Goal: Book appointment/travel/reservation

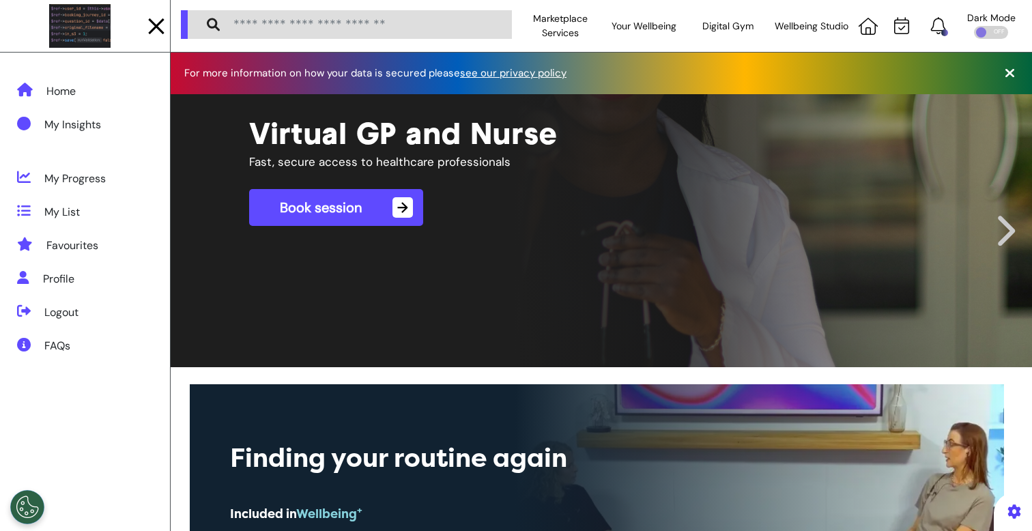
scroll to position [0, 515]
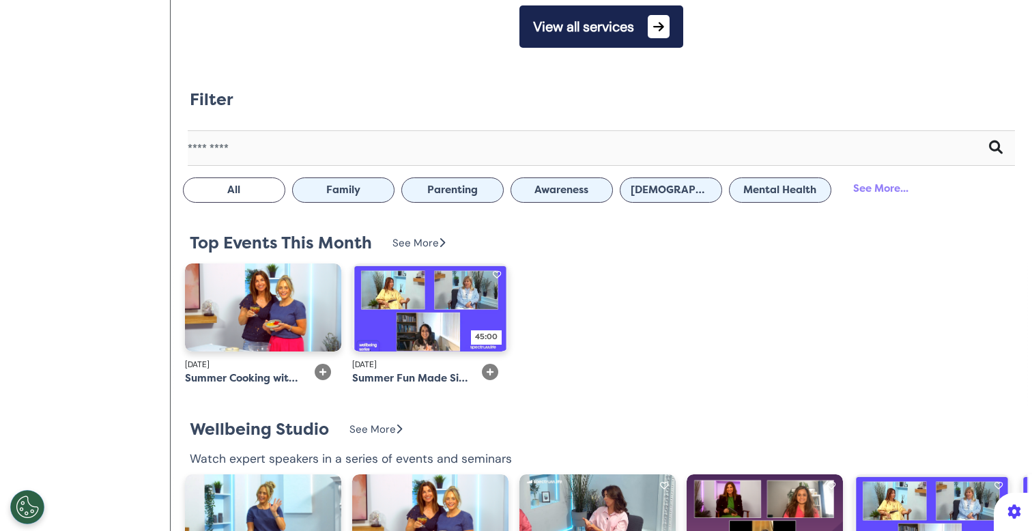
click at [607, 24] on button "View all services" at bounding box center [601, 26] width 164 height 42
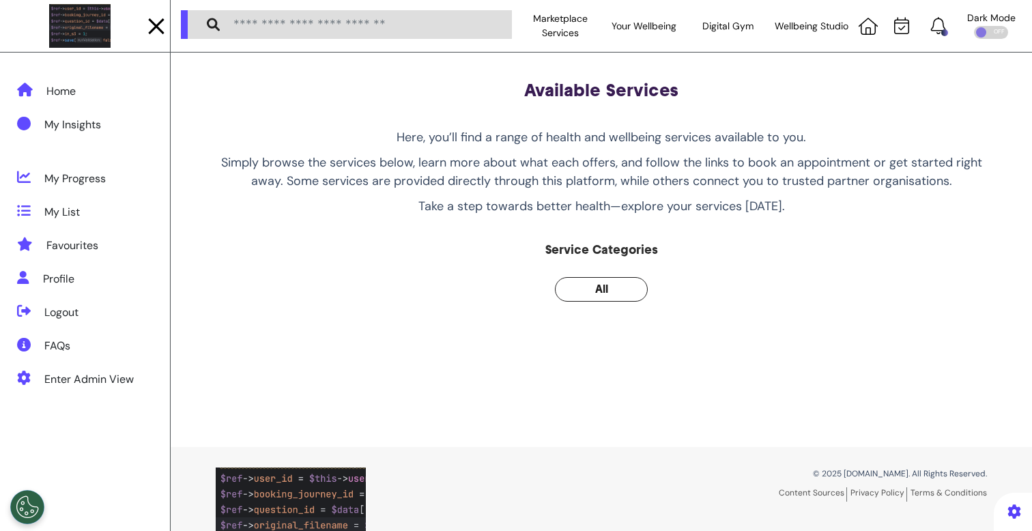
click at [155, 24] on div at bounding box center [156, 26] width 16 height 16
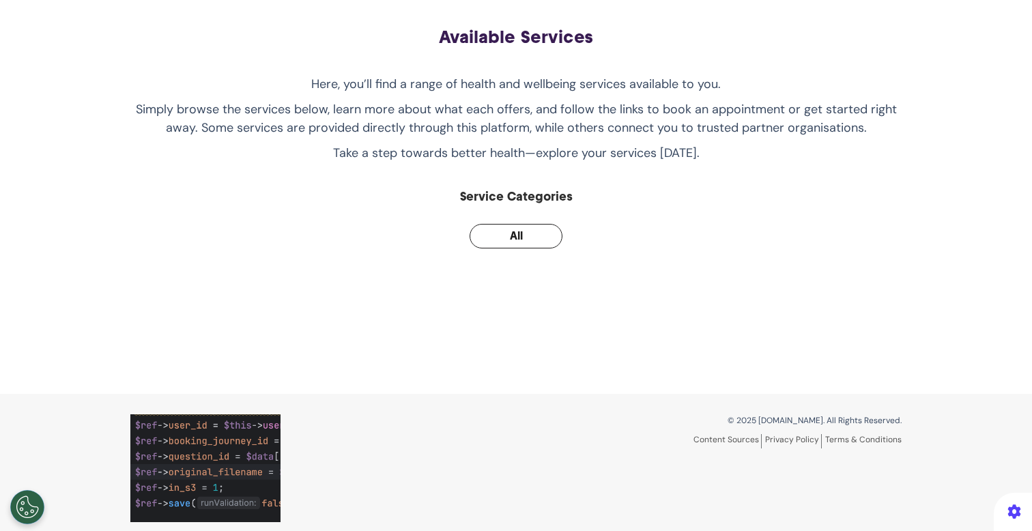
scroll to position [65, 0]
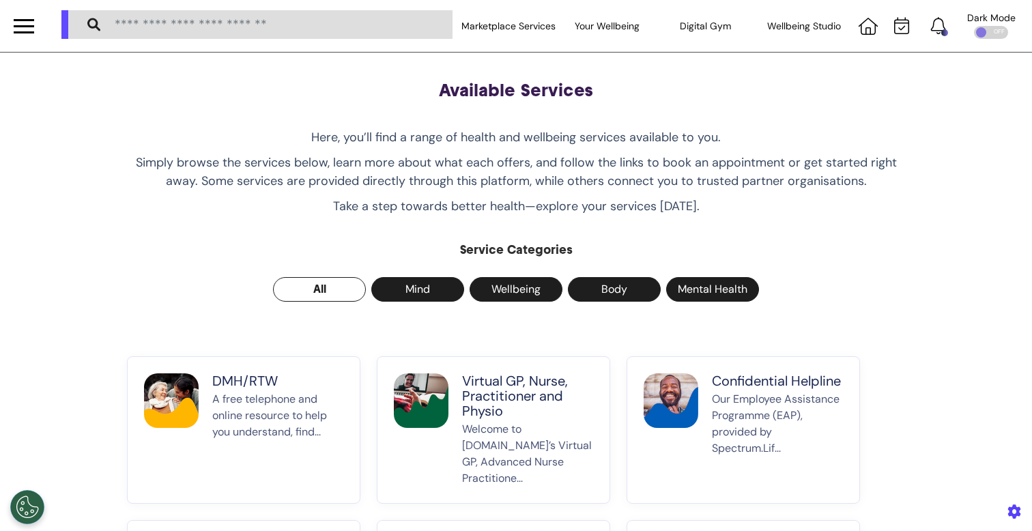
click at [443, 449] on button "Virtual GP, Nurse, Practitioner and Physio Welcome to [DOMAIN_NAME]’s Virtual G…" at bounding box center [493, 429] width 233 height 147
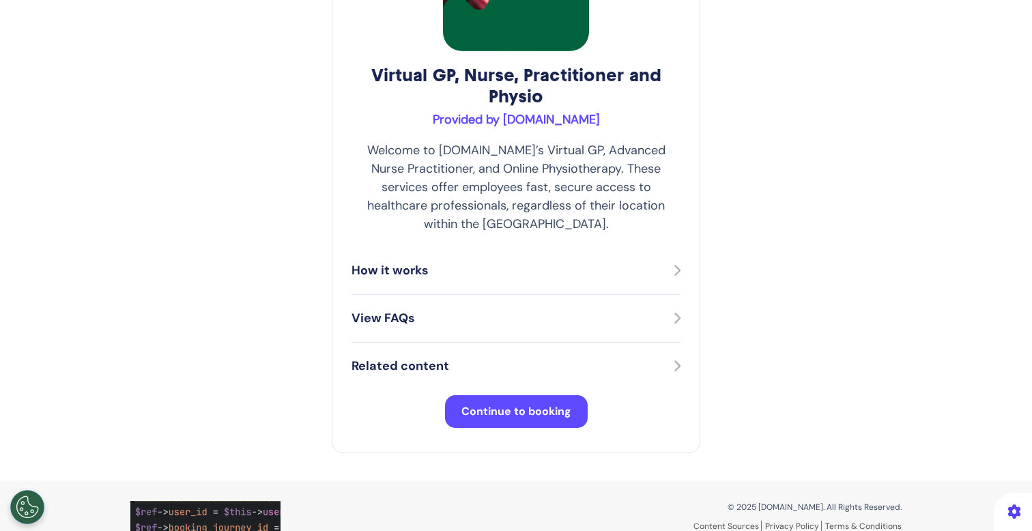
click at [492, 404] on span "Continue to booking" at bounding box center [516, 411] width 110 height 14
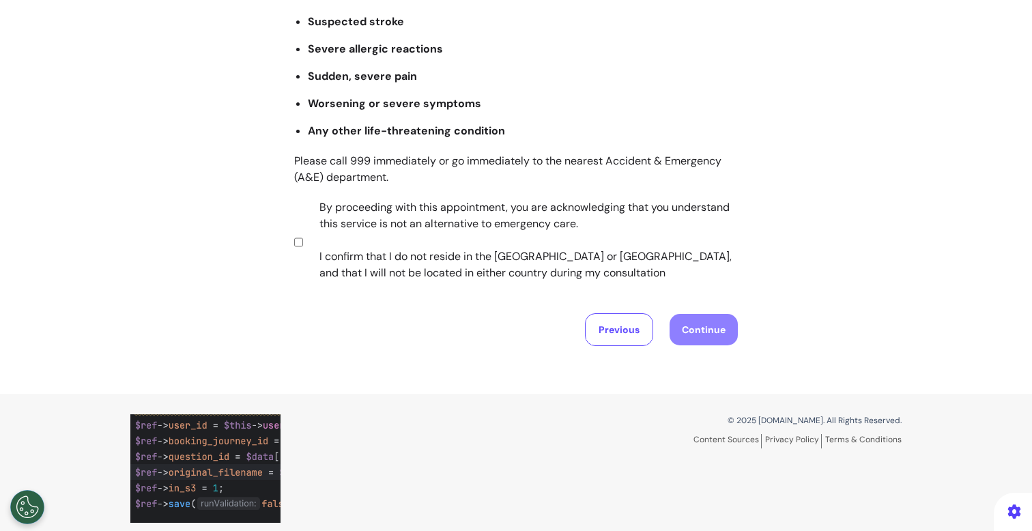
scroll to position [271, 0]
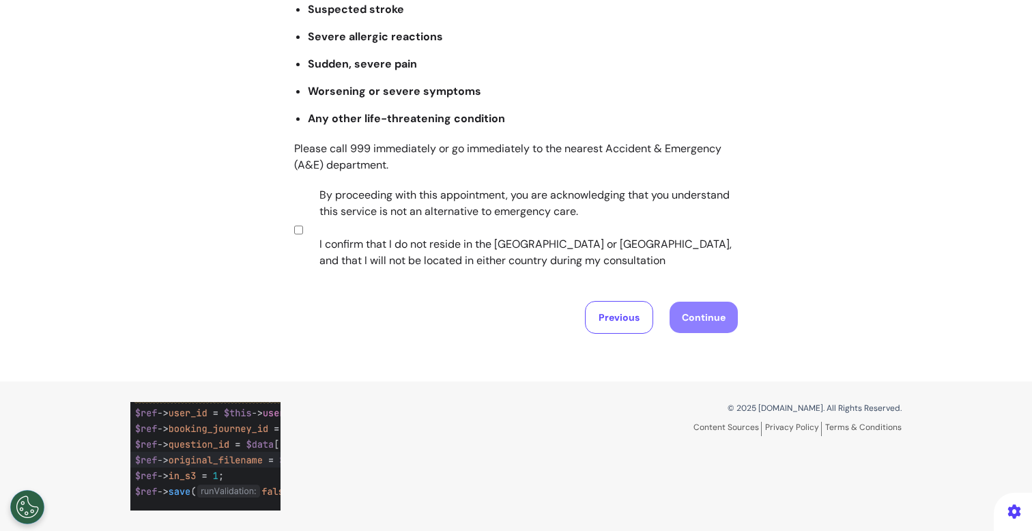
click at [415, 254] on label "By proceeding with this appointment, you are acknowledging that you understand …" at bounding box center [519, 228] width 427 height 82
click at [702, 325] on button "Continue" at bounding box center [703, 317] width 68 height 31
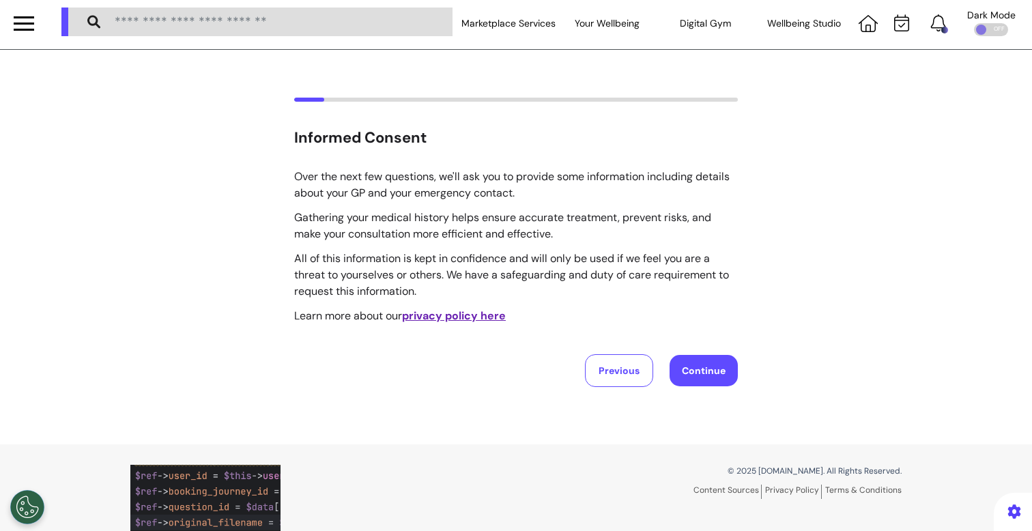
scroll to position [0, 0]
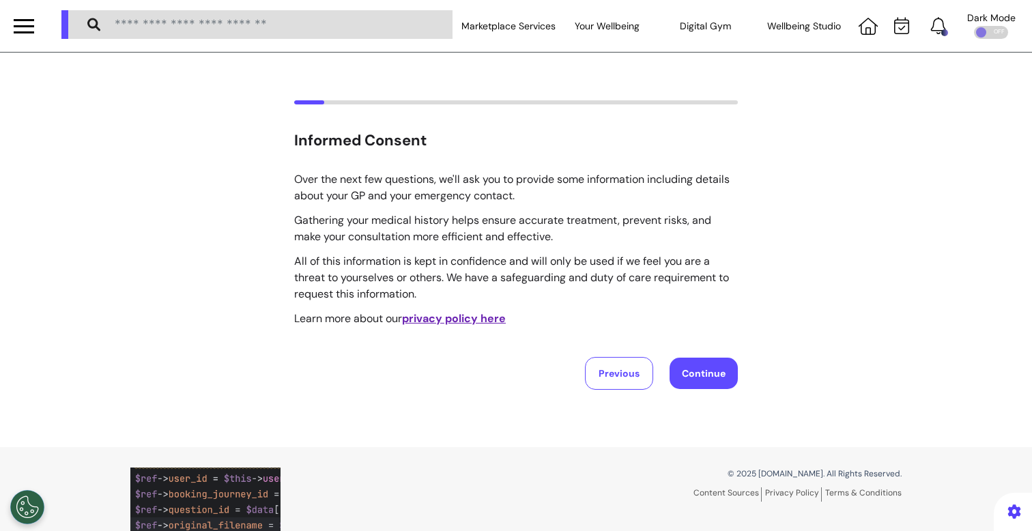
click at [726, 364] on button "Continue" at bounding box center [703, 373] width 68 height 31
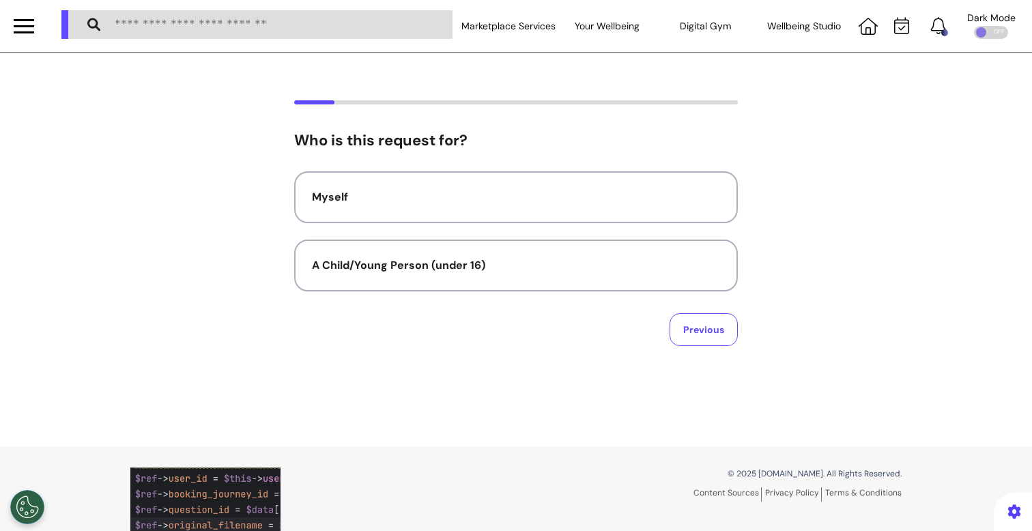
click at [573, 162] on div "Who is this request for? Myself A Child/Young Person (under 16) Previous" at bounding box center [516, 239] width 444 height 214
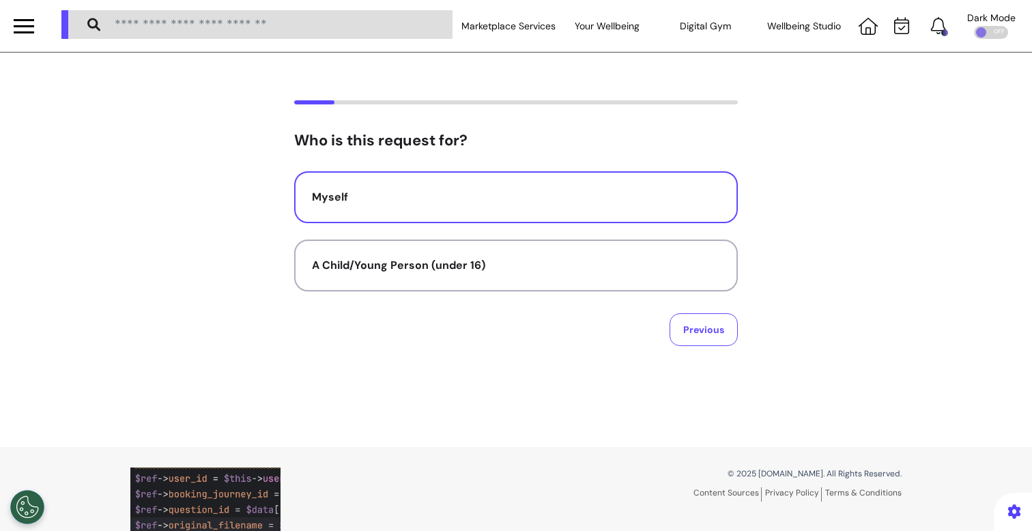
click at [559, 205] on div "Myself" at bounding box center [516, 197] width 408 height 16
select select "*****"
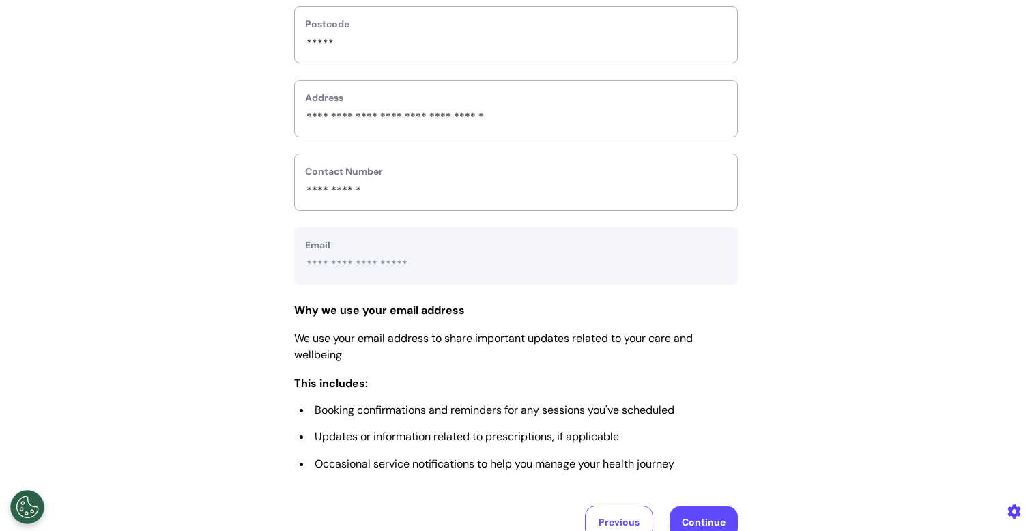
scroll to position [680, 0]
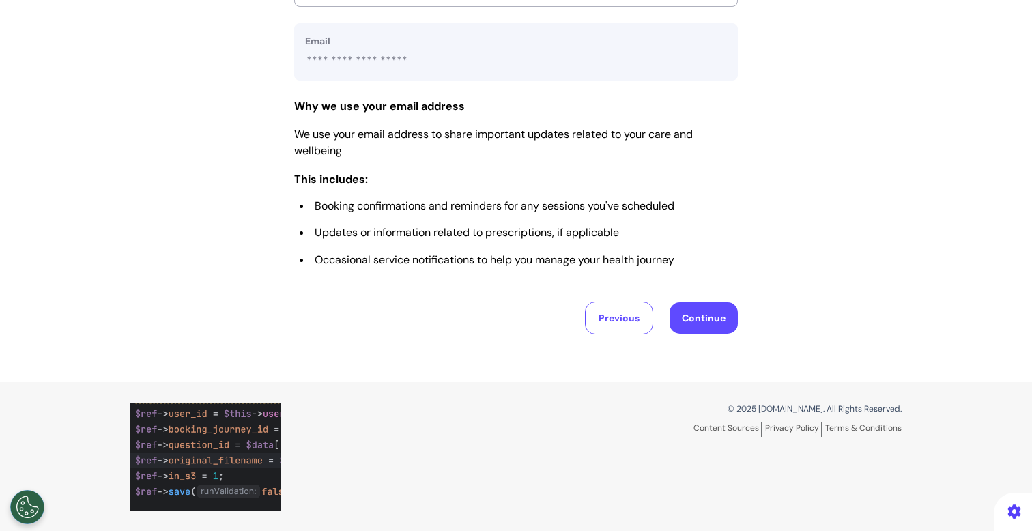
click at [725, 321] on button "Continue" at bounding box center [703, 317] width 68 height 31
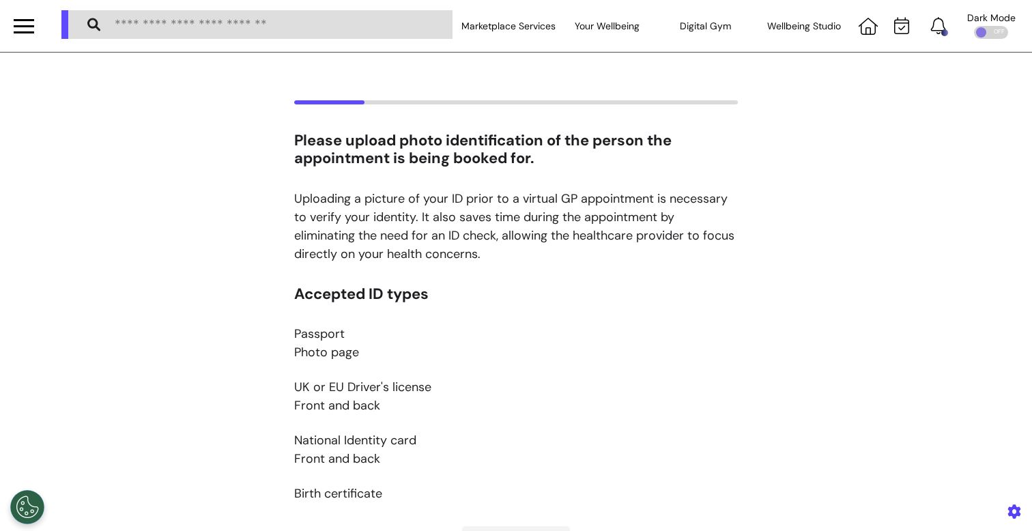
scroll to position [188, 0]
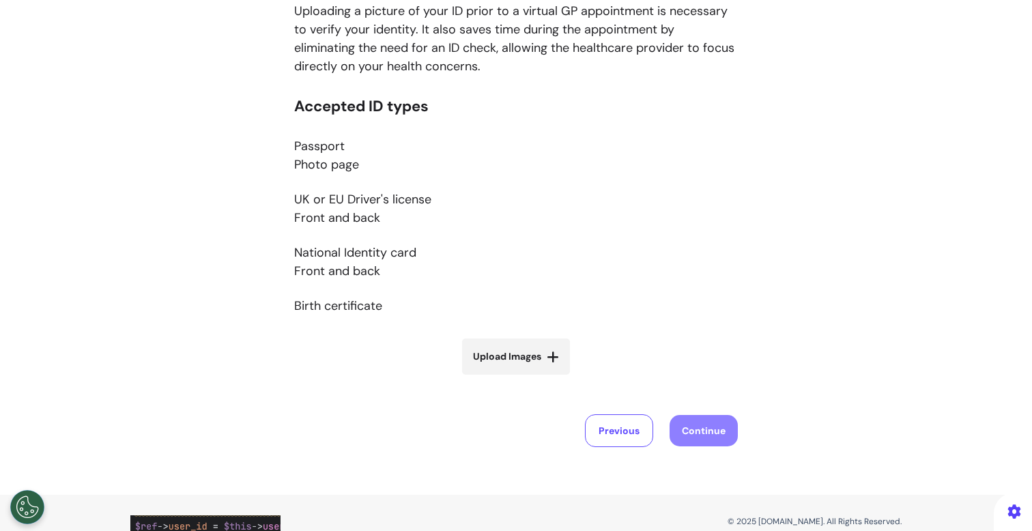
click at [534, 370] on label "Upload Images" at bounding box center [516, 356] width 108 height 36
click at [534, 378] on input "Upload Images" at bounding box center [516, 385] width 162 height 14
type input "**********"
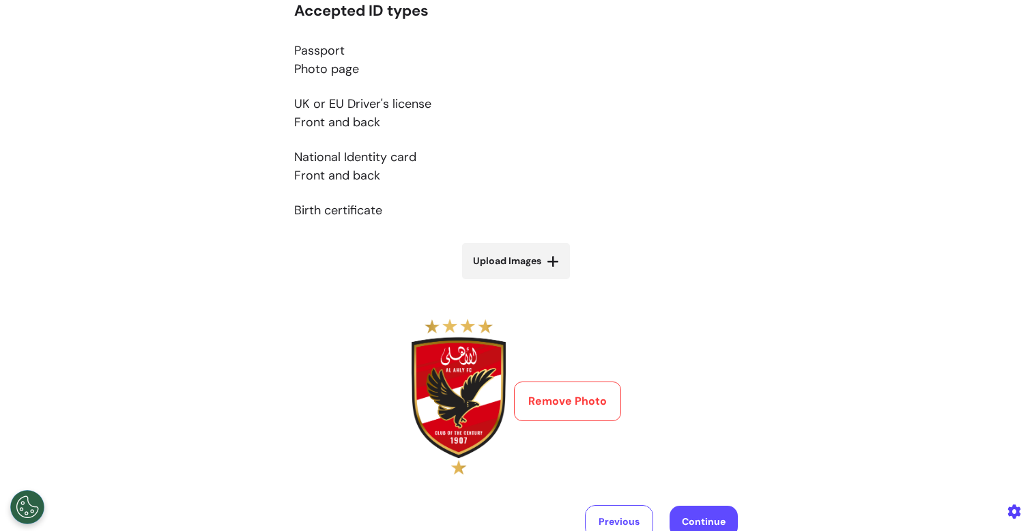
scroll to position [311, 0]
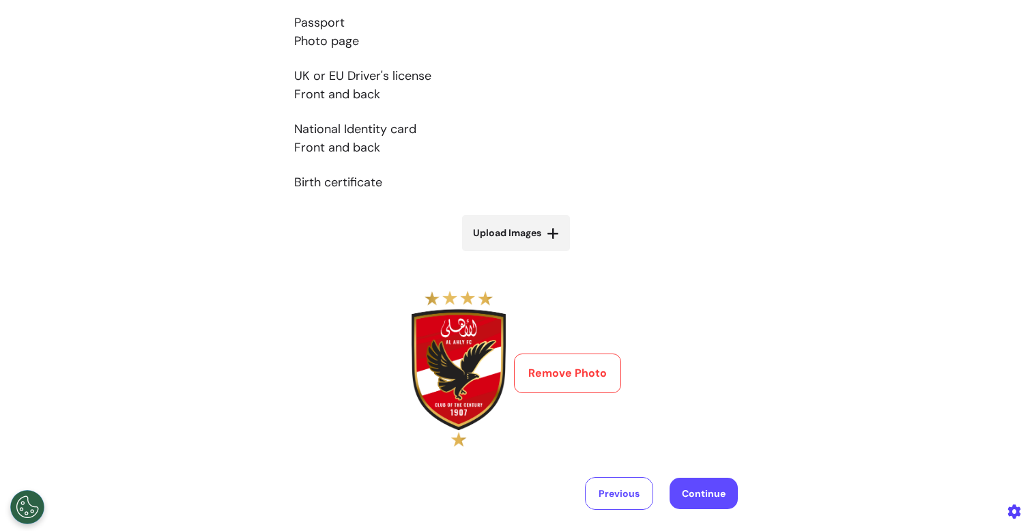
click at [538, 244] on label "Upload Images" at bounding box center [516, 233] width 108 height 36
click at [538, 255] on input "Upload Images" at bounding box center [516, 262] width 162 height 14
type input "**********"
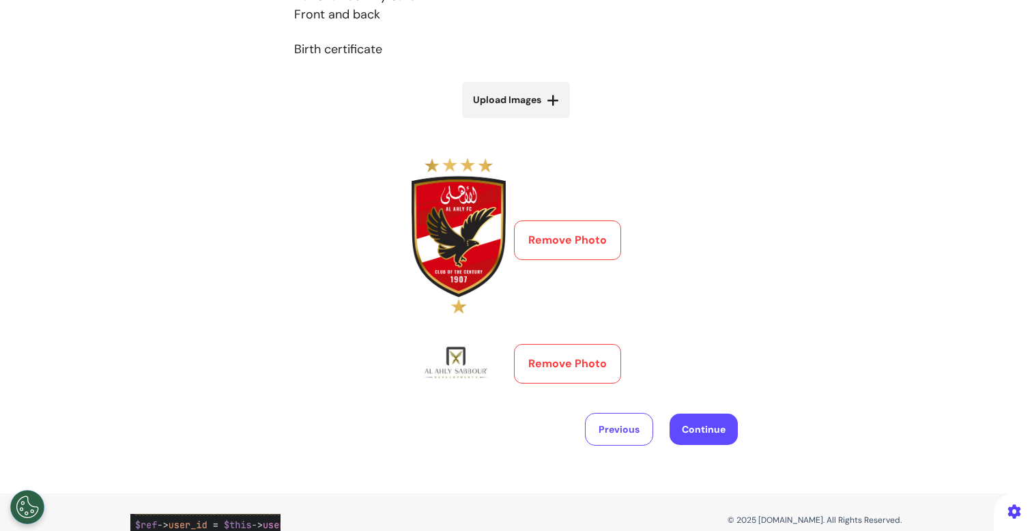
scroll to position [454, 0]
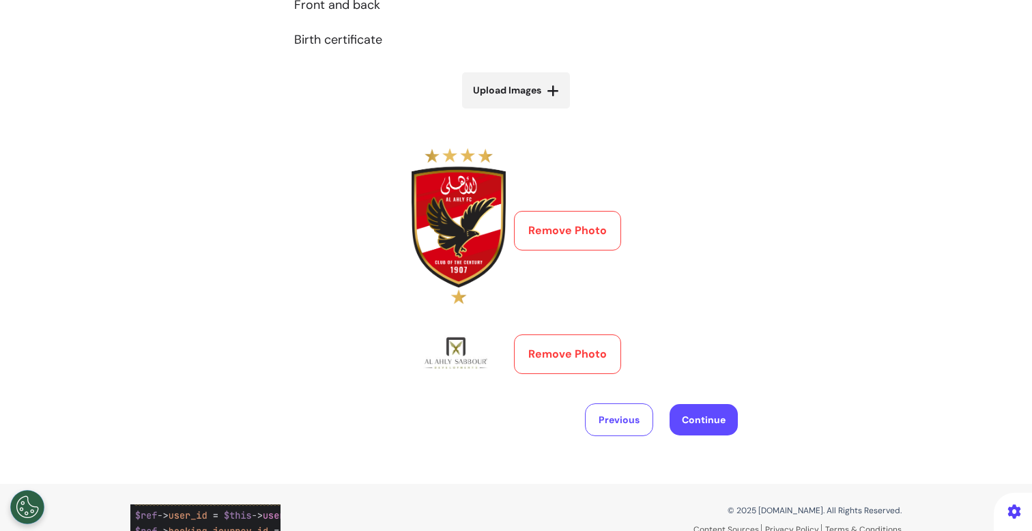
click at [714, 415] on button "Continue" at bounding box center [703, 419] width 68 height 31
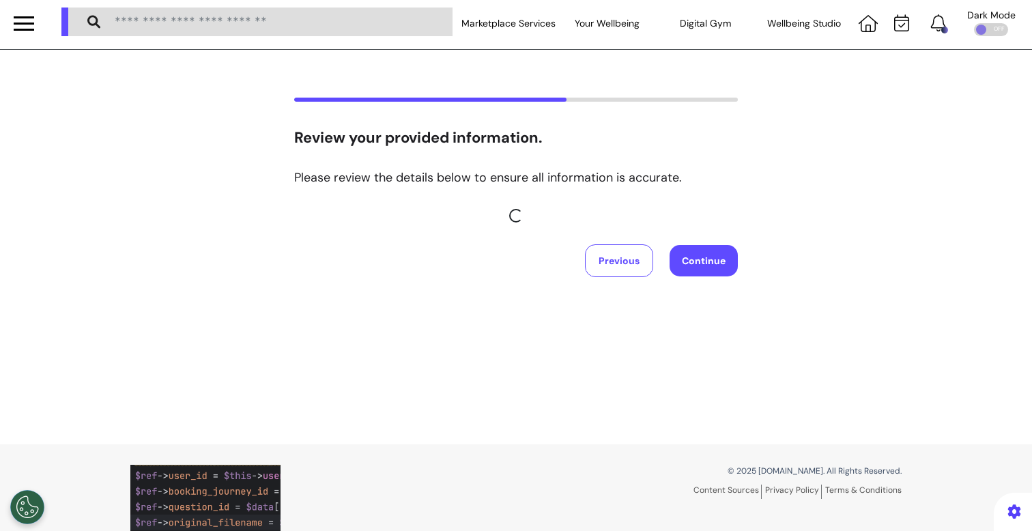
scroll to position [0, 0]
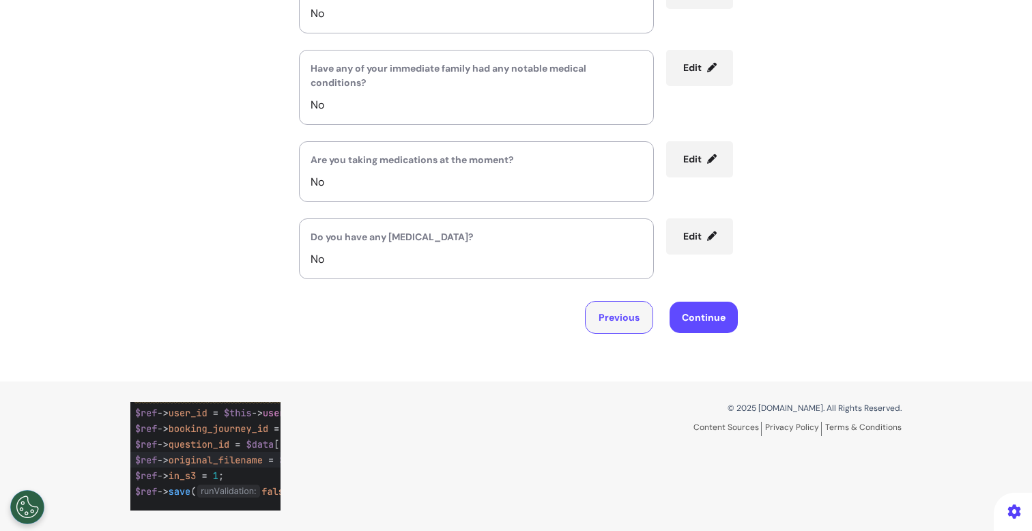
click at [620, 306] on button "Previous" at bounding box center [619, 317] width 68 height 33
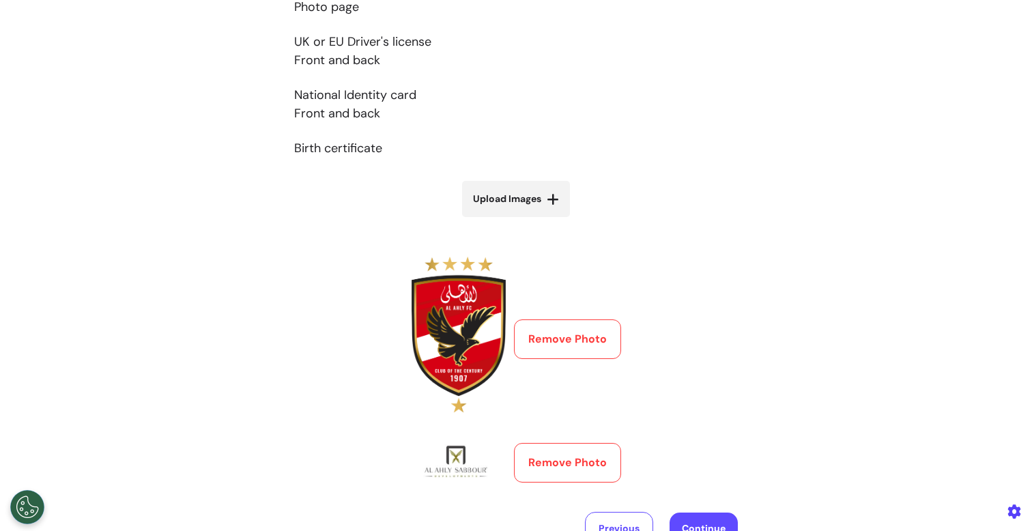
scroll to position [346, 0]
